Goal: Task Accomplishment & Management: Manage account settings

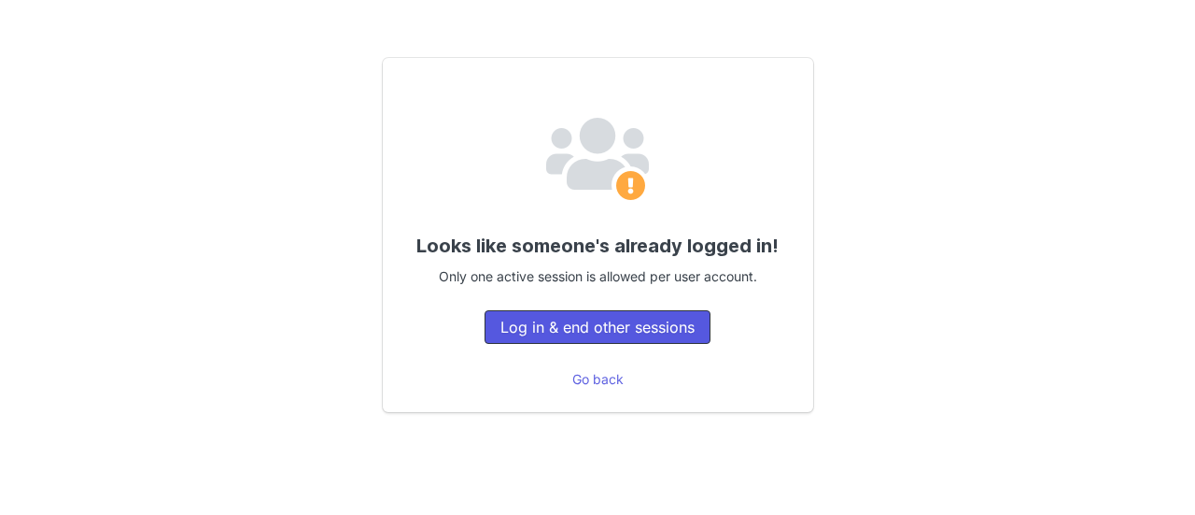
click at [597, 332] on button "Log in & end other sessions" at bounding box center [598, 327] width 226 height 34
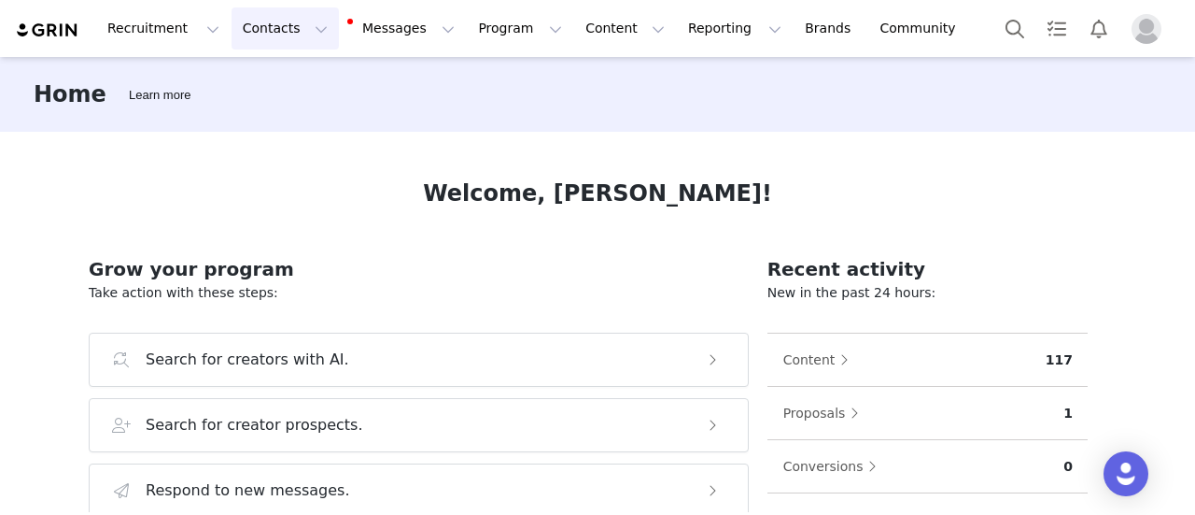
click at [268, 18] on button "Contacts Contacts" at bounding box center [285, 28] width 107 height 42
click at [267, 87] on p "Creators" at bounding box center [256, 83] width 56 height 20
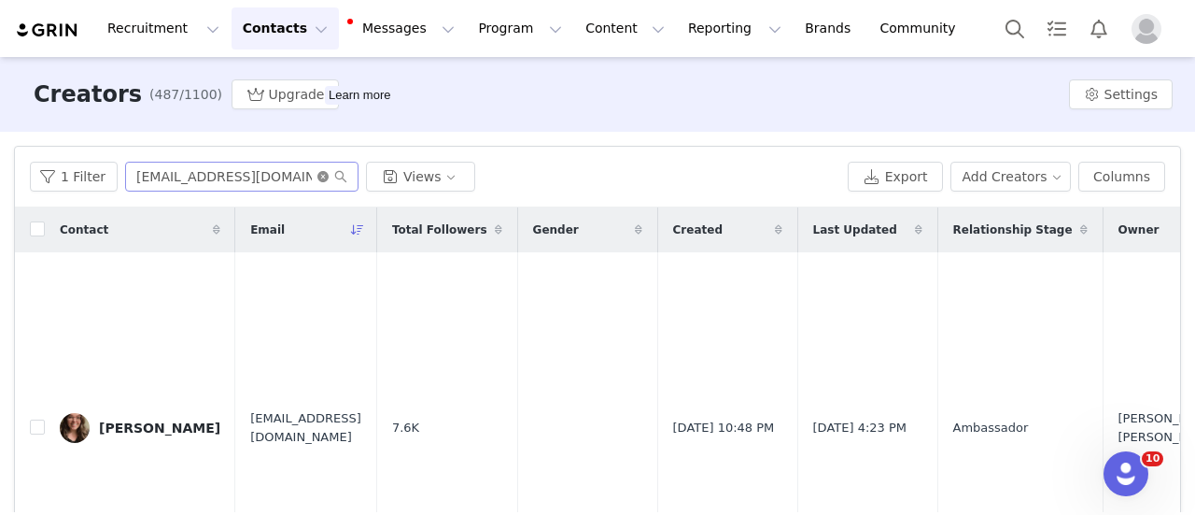
click at [317, 178] on icon "icon: close-circle" at bounding box center [322, 176] width 11 height 11
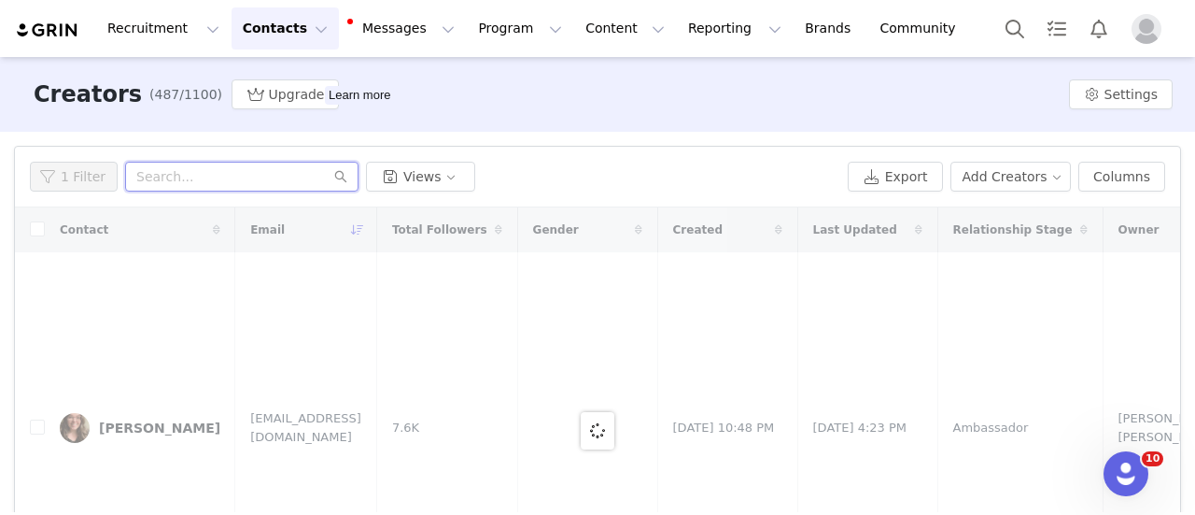
click at [228, 176] on input "text" at bounding box center [241, 177] width 233 height 30
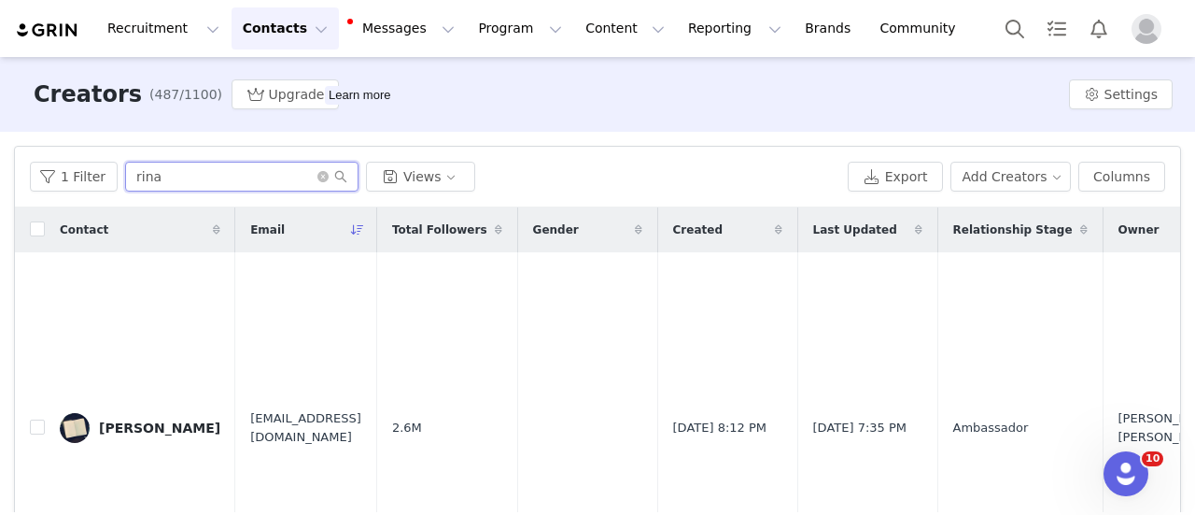
type input "rina"
click at [133, 430] on div "Rina Olivas" at bounding box center [159, 427] width 121 height 15
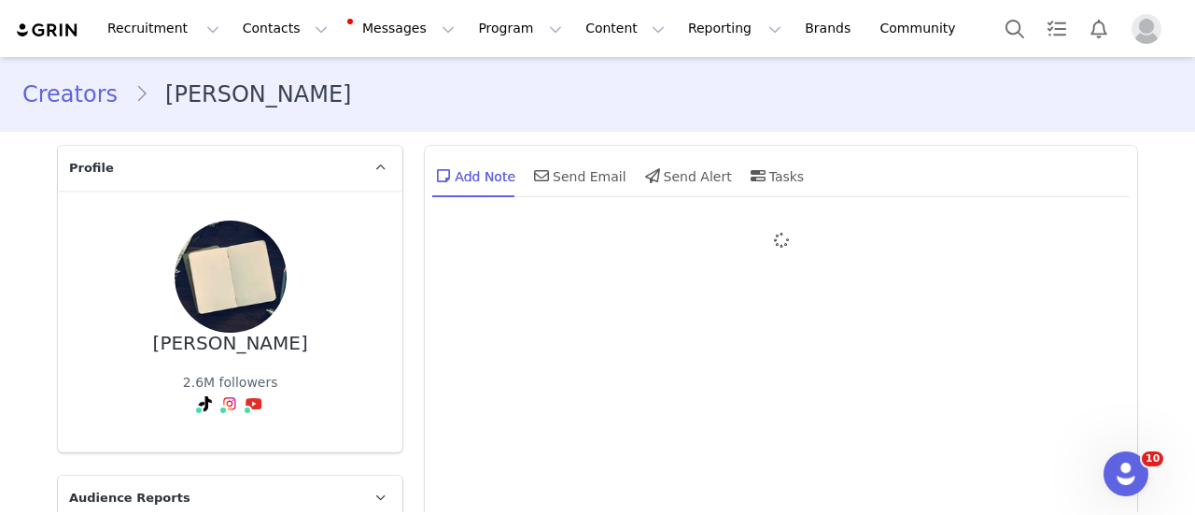
type input "+1 (United States)"
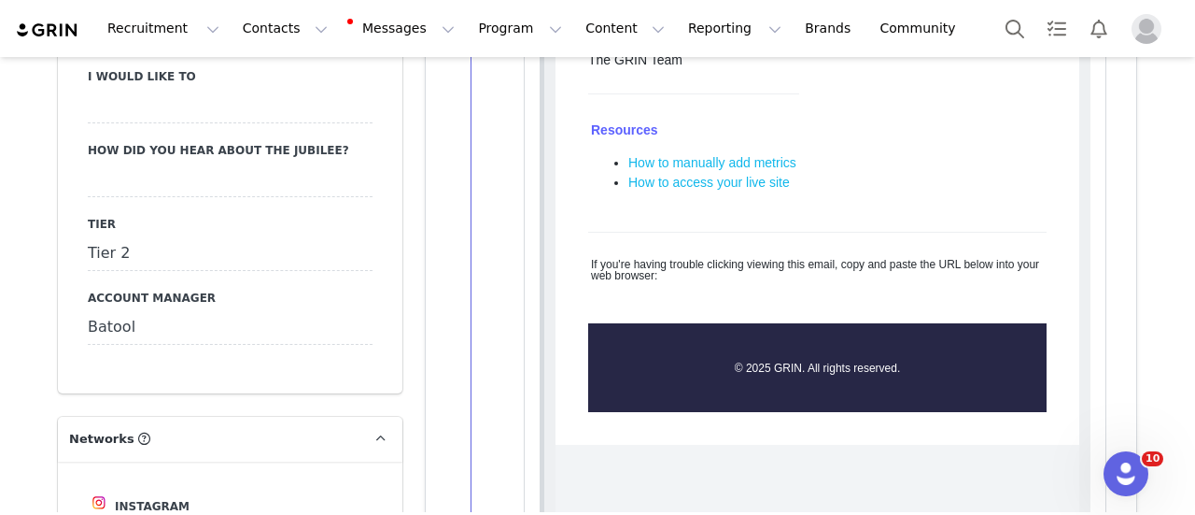
scroll to position [2749, 0]
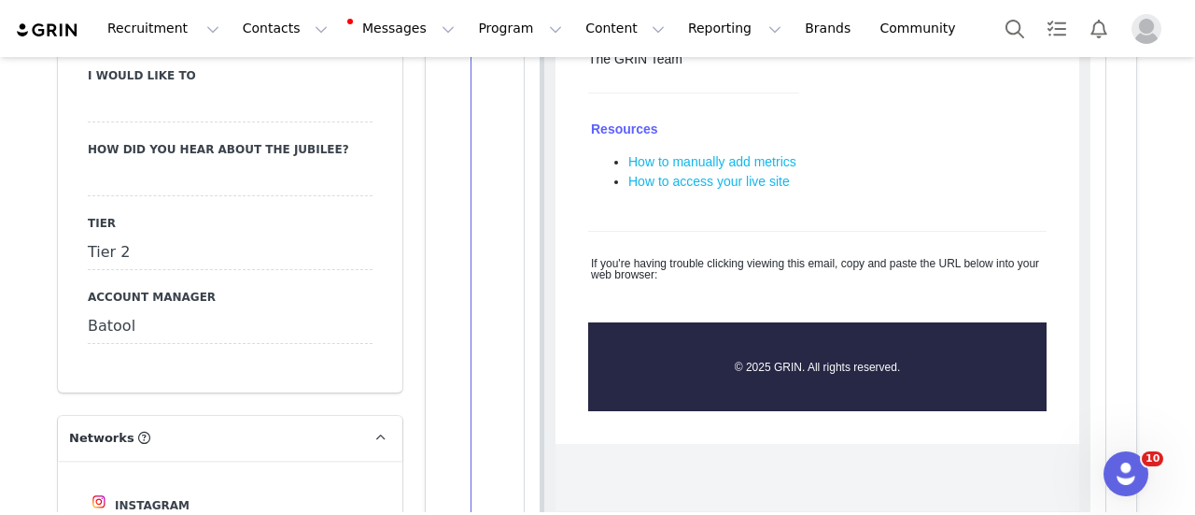
click at [234, 236] on div "Tier 2" at bounding box center [230, 253] width 285 height 34
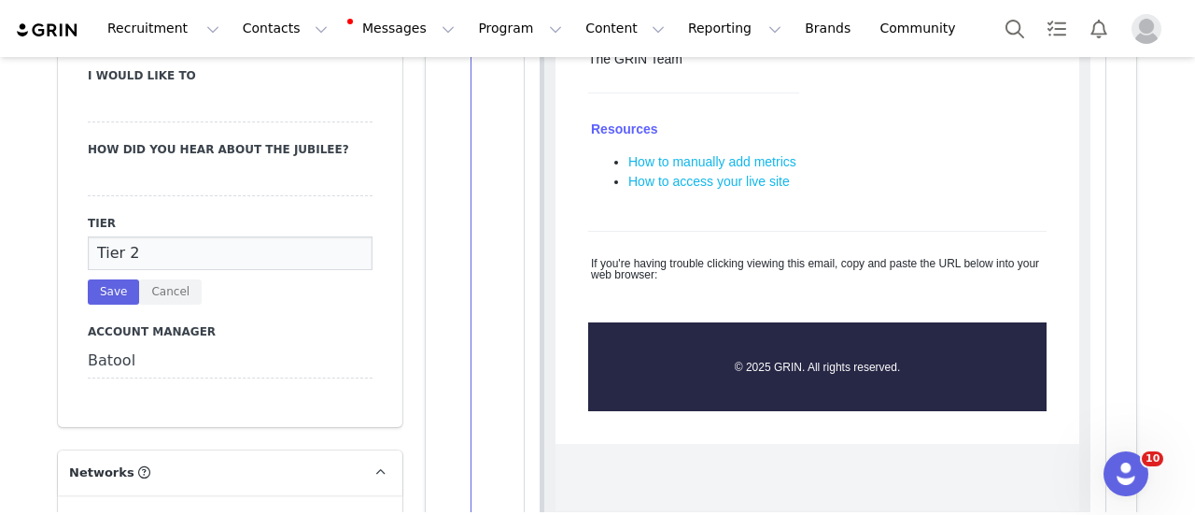
click at [163, 236] on input "Tier 2" at bounding box center [230, 253] width 285 height 34
type input "Tier 3"
click at [103, 279] on button "Save" at bounding box center [113, 291] width 51 height 25
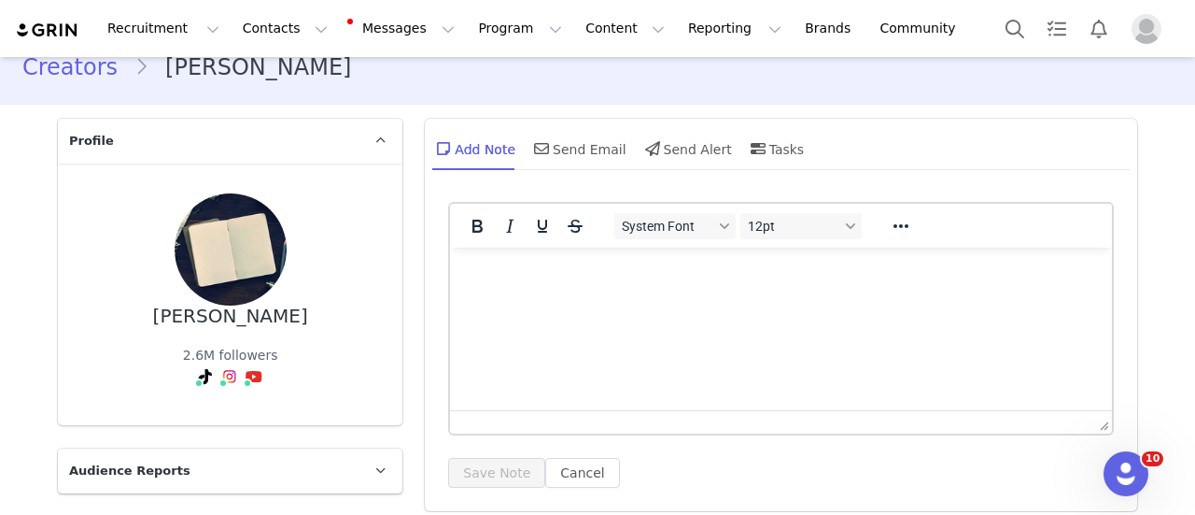
scroll to position [0, 0]
